Goal: Task Accomplishment & Management: Use online tool/utility

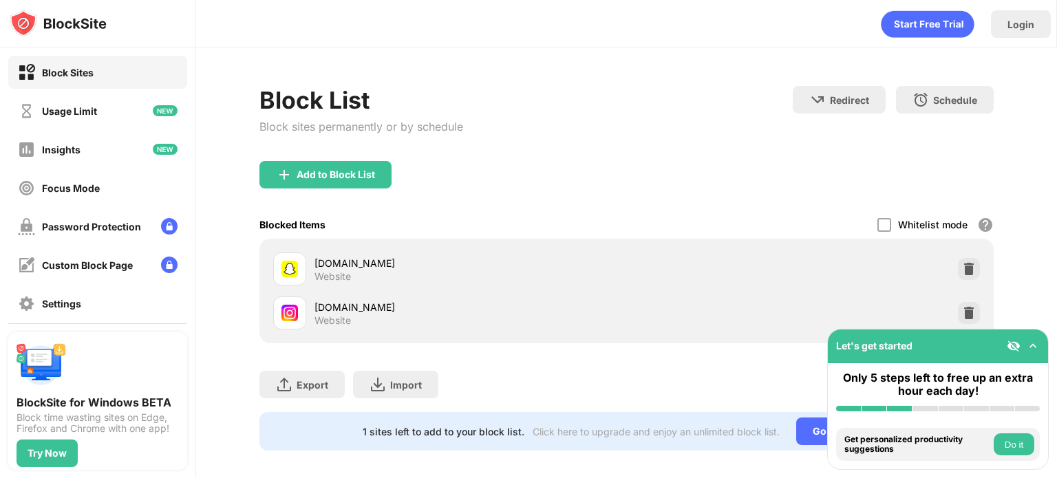
click at [958, 266] on div at bounding box center [969, 269] width 22 height 22
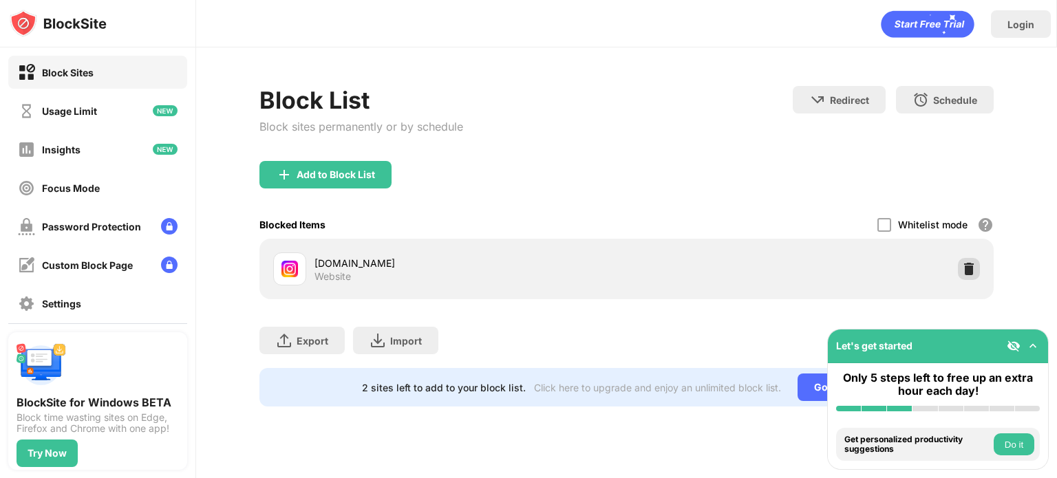
click at [970, 270] on img at bounding box center [969, 269] width 14 height 14
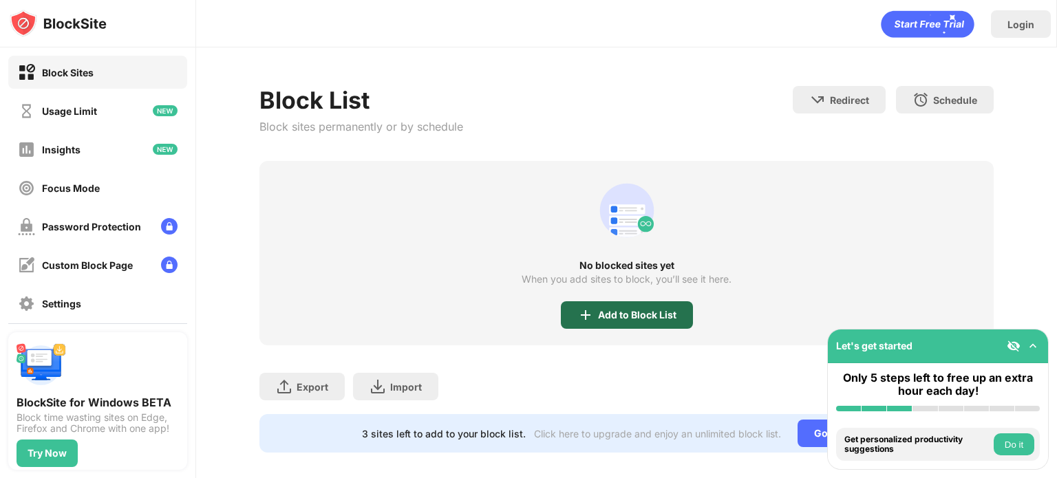
click at [598, 313] on div "Add to Block List" at bounding box center [637, 315] width 78 height 11
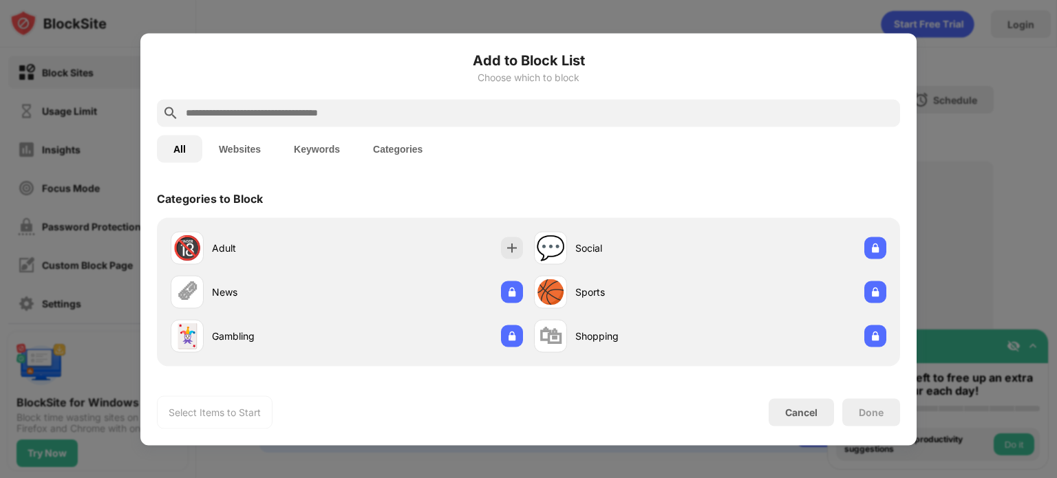
click at [574, 110] on input "text" at bounding box center [539, 113] width 710 height 17
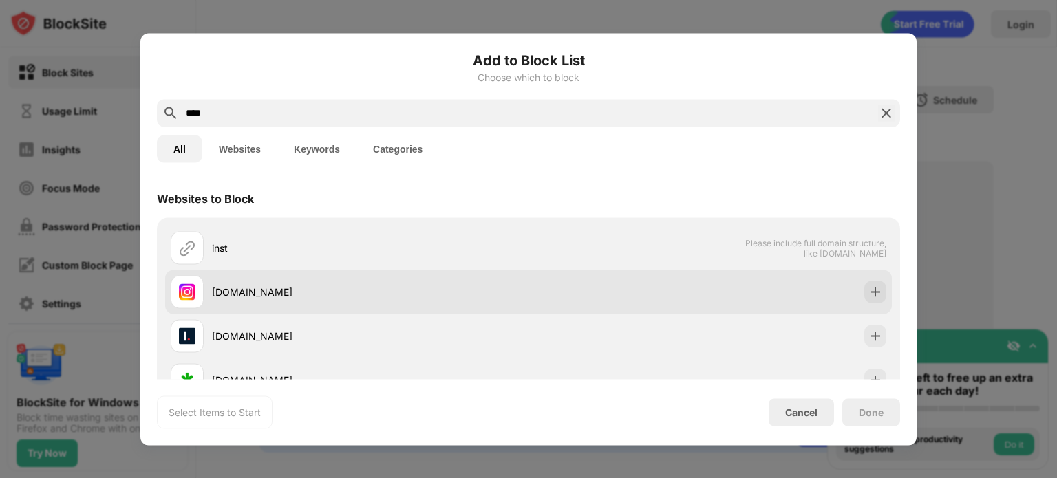
type input "****"
click at [868, 296] on img at bounding box center [875, 292] width 14 height 14
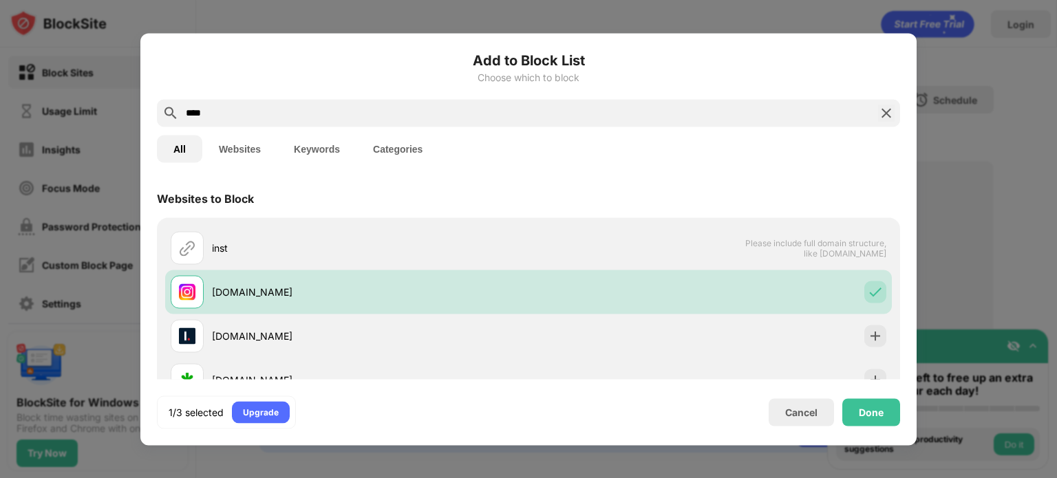
click at [886, 109] on img at bounding box center [886, 113] width 17 height 17
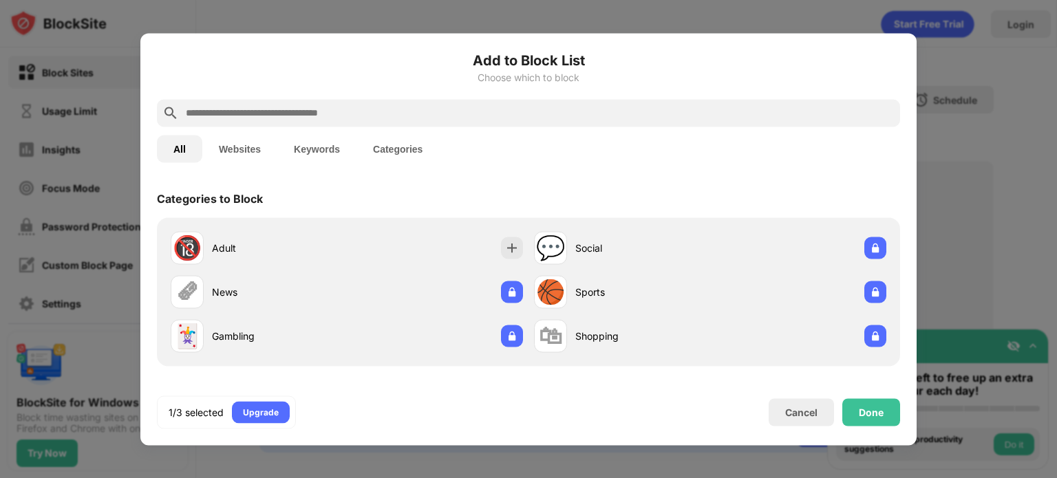
click at [886, 109] on input "text" at bounding box center [539, 113] width 710 height 17
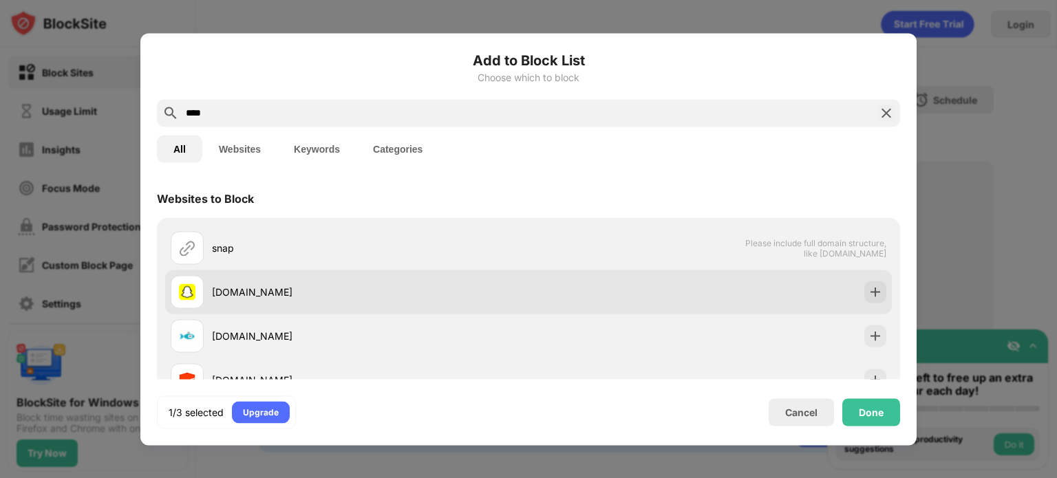
type input "****"
click at [864, 283] on div at bounding box center [875, 292] width 22 height 22
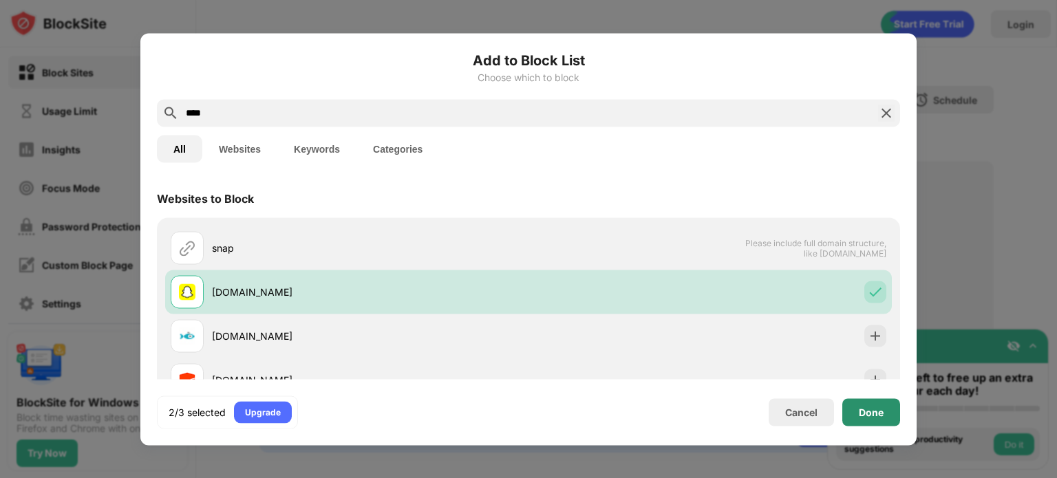
click at [876, 413] on div "Done" at bounding box center [871, 412] width 25 height 11
